Goal: Information Seeking & Learning: Learn about a topic

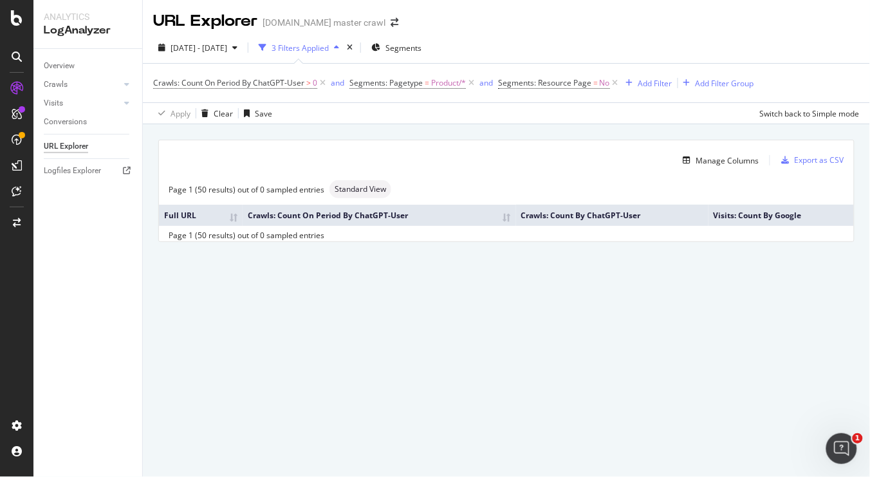
click at [490, 305] on div "URL Explorer [DOMAIN_NAME] master crawl [DATE] - [DATE] 3 Filters Applied Segme…" at bounding box center [506, 238] width 727 height 477
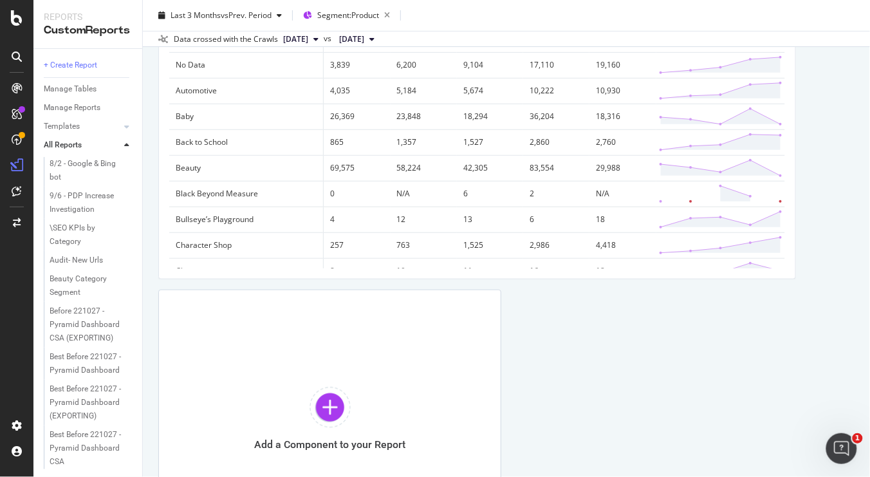
scroll to position [1464, 0]
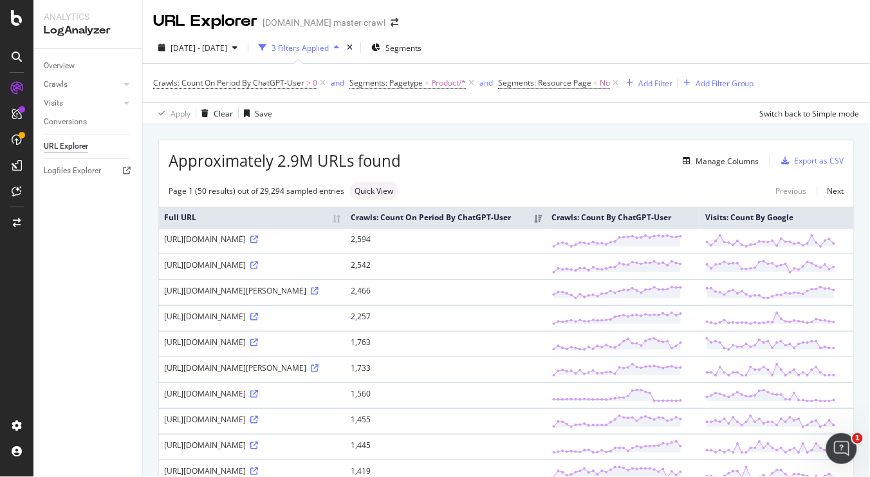
click at [780, 228] on th "Visits: Count By Google" at bounding box center [777, 217] width 154 height 21
click at [809, 228] on th "Visits: Count By Google" at bounding box center [777, 217] width 154 height 21
click at [826, 228] on th "Visits: Count By Google" at bounding box center [777, 217] width 154 height 21
click at [301, 131] on input "checkbox" at bounding box center [301, 124] width 26 height 15
checkbox input "true"
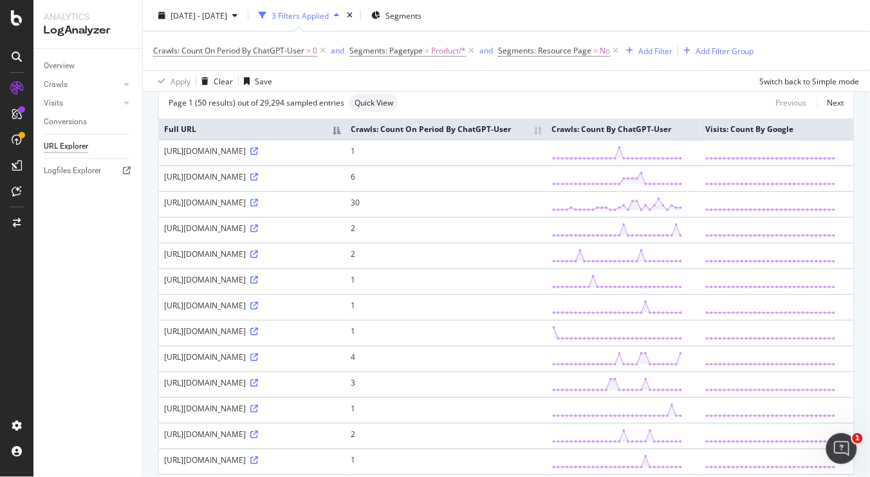
scroll to position [89, 0]
click at [700, 139] on th "Crawls: Count By ChatGPT-User" at bounding box center [624, 128] width 154 height 21
click at [723, 137] on th "Visits: Count By Google" at bounding box center [777, 128] width 154 height 21
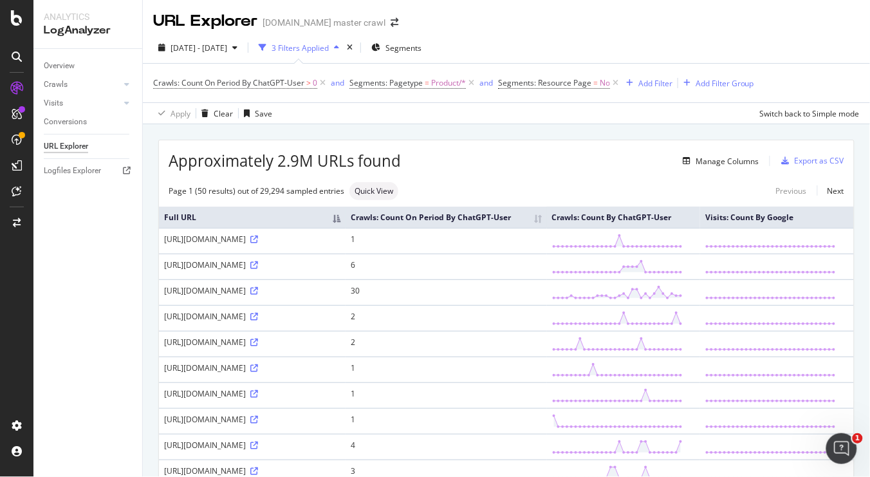
click at [547, 227] on th "Crawls: Count On Period By ChatGPT-User" at bounding box center [446, 217] width 201 height 21
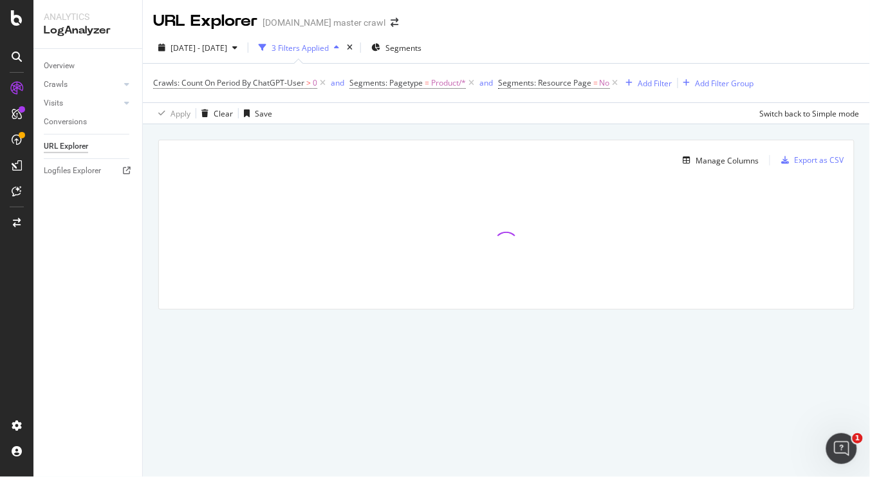
click at [809, 50] on div "2025 Aug. 8th - Sep. 6th 3 Filters Applied Segments" at bounding box center [506, 50] width 727 height 26
